Goal: Navigation & Orientation: Find specific page/section

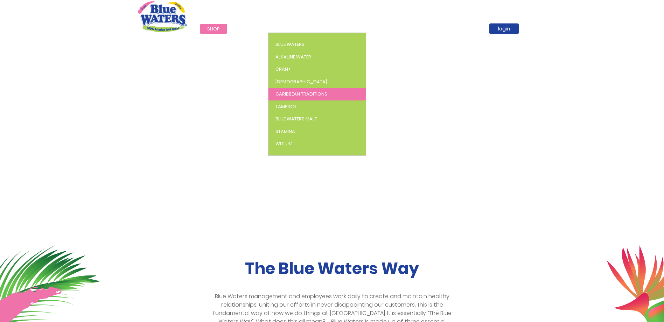
drag, startPoint x: 291, startPoint y: 94, endPoint x: 294, endPoint y: 97, distance: 3.7
click at [294, 97] on span "Caribbean Traditions" at bounding box center [301, 94] width 52 height 7
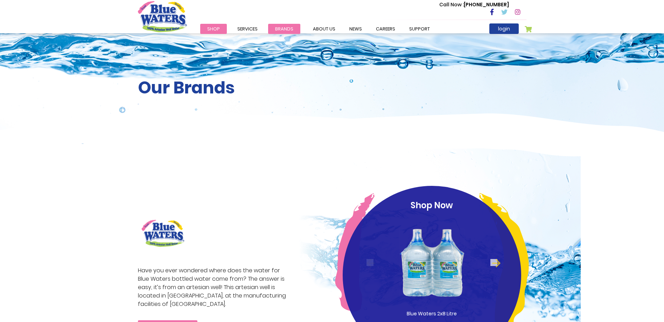
click at [288, 29] on span "Brands" at bounding box center [284, 29] width 18 height 7
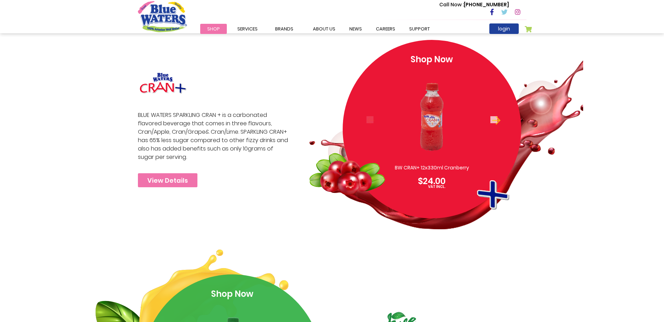
scroll to position [573, 0]
